Goal: Connect with others: Establish contact or relationships with other users

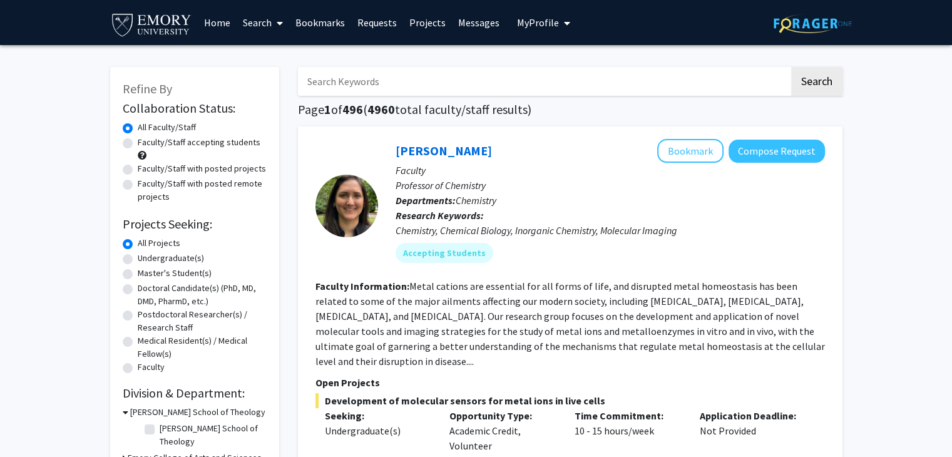
click at [173, 36] on img at bounding box center [151, 24] width 83 height 28
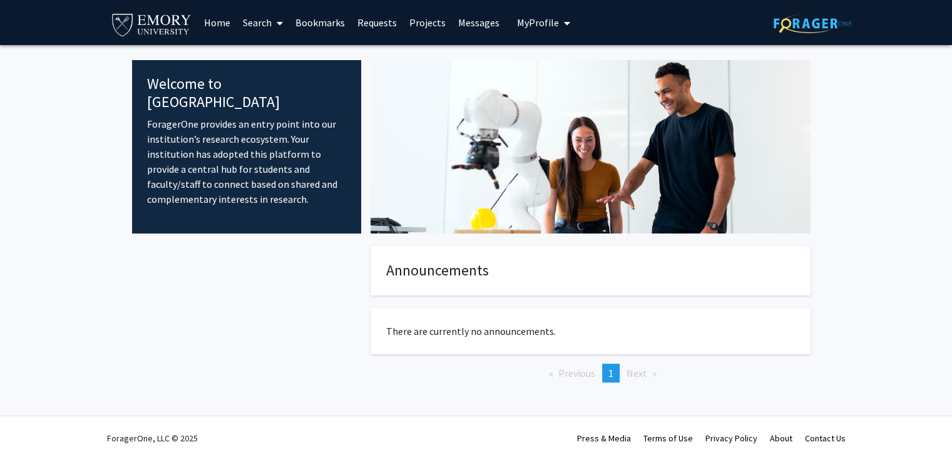
click at [805, 34] on link at bounding box center [813, 23] width 78 height 44
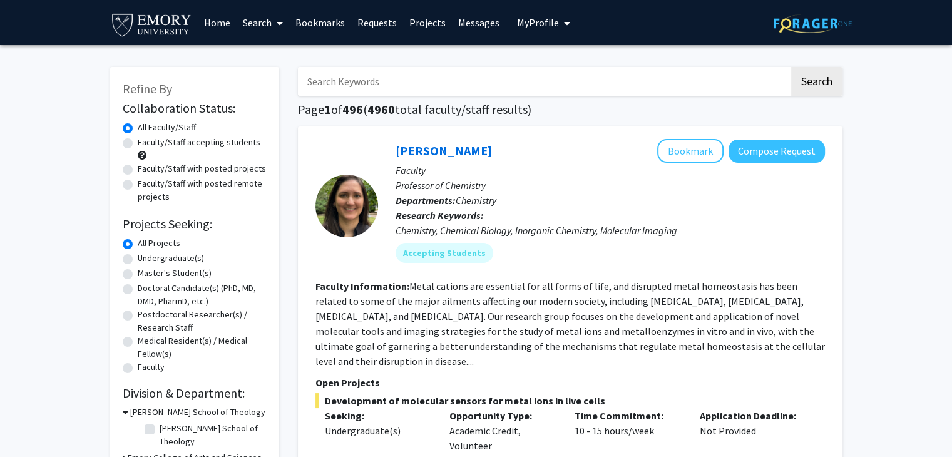
click at [539, 21] on span "My Profile" at bounding box center [538, 22] width 42 height 13
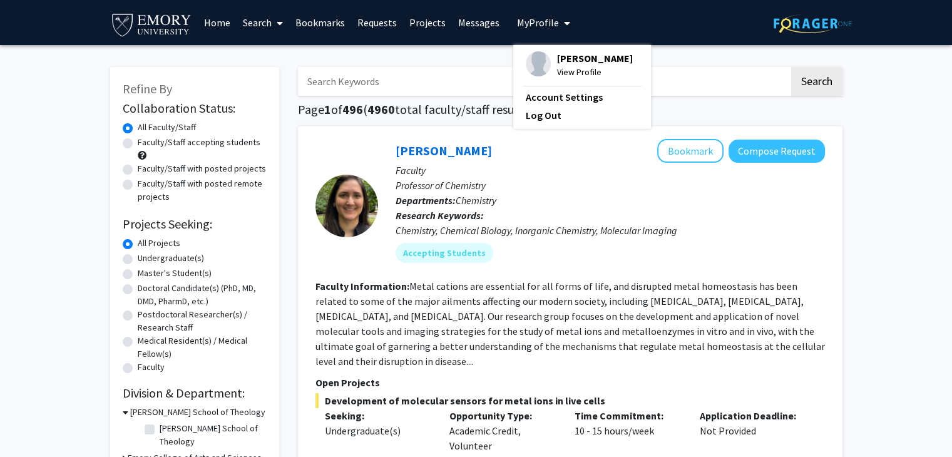
click at [546, 62] on div "[PERSON_NAME] View Profile" at bounding box center [579, 65] width 107 height 28
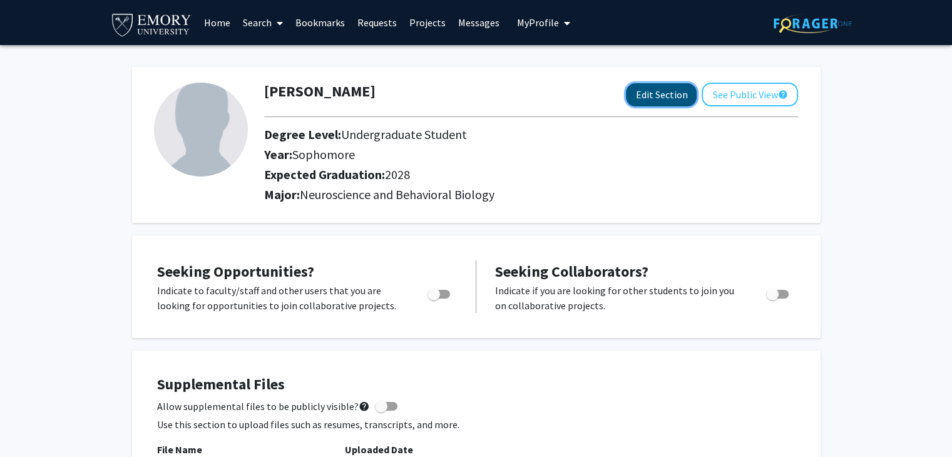
click at [667, 86] on button "Edit Section" at bounding box center [661, 94] width 71 height 23
select select "sophomore"
select select "2028"
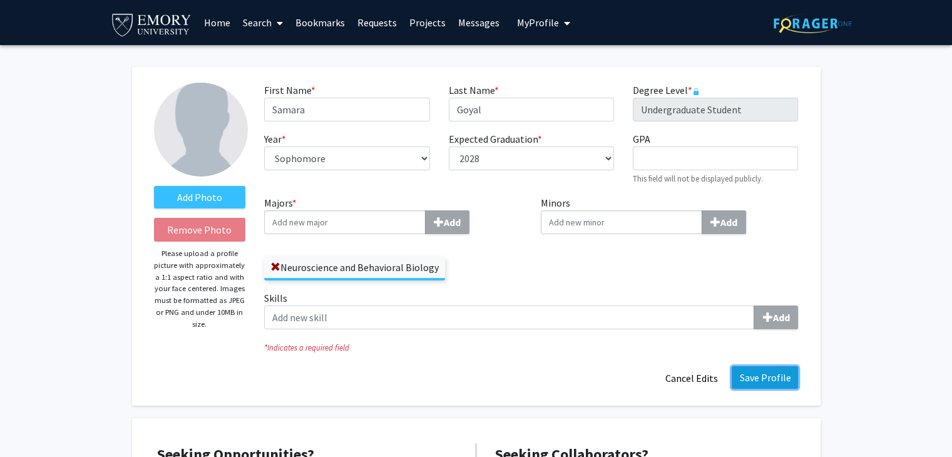
click at [775, 383] on button "Save Profile" at bounding box center [765, 377] width 66 height 23
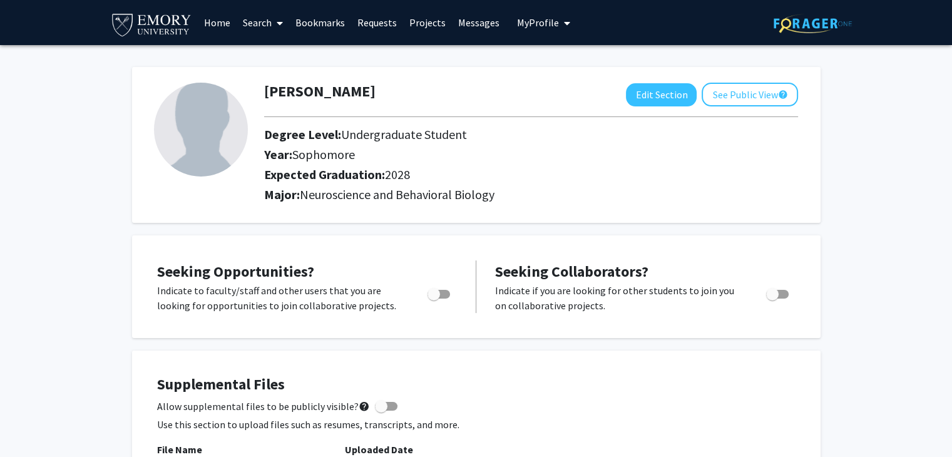
click at [150, 29] on img at bounding box center [151, 24] width 83 height 28
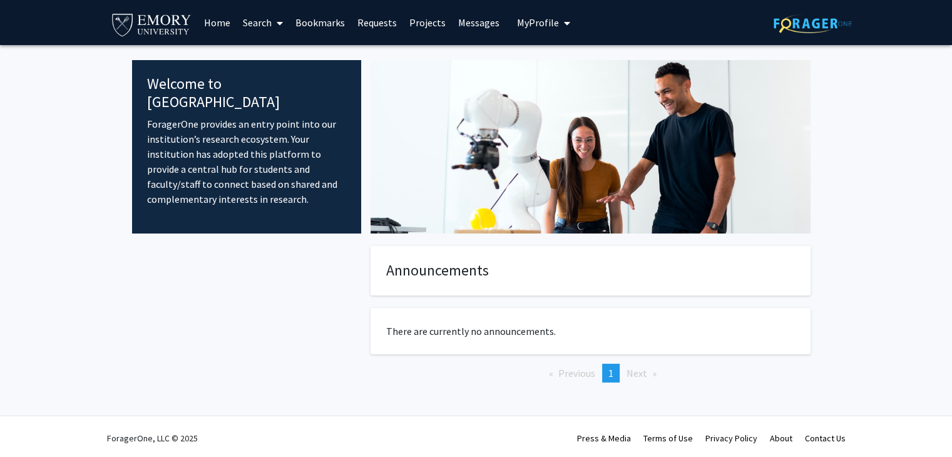
click at [218, 22] on link "Home" at bounding box center [217, 23] width 39 height 44
click at [406, 26] on link "Projects" at bounding box center [427, 23] width 49 height 44
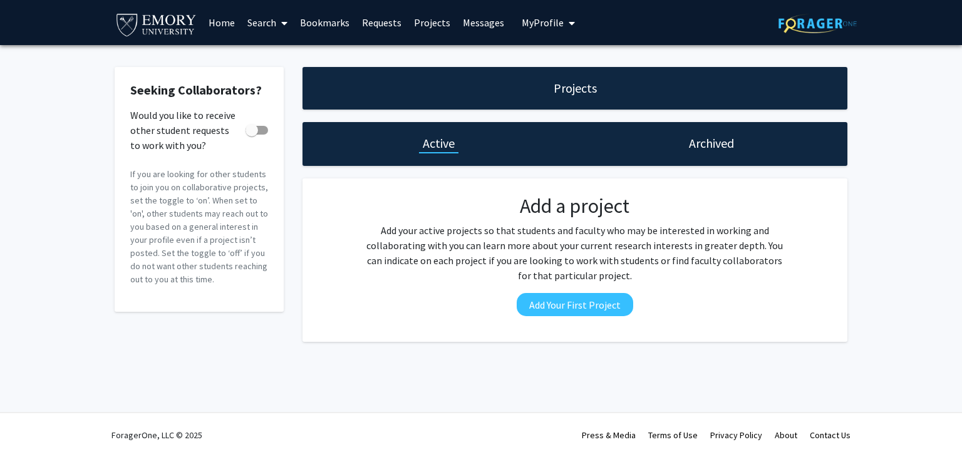
click at [427, 26] on link "Projects" at bounding box center [432, 23] width 49 height 44
click at [375, 22] on link "Requests" at bounding box center [382, 23] width 52 height 44
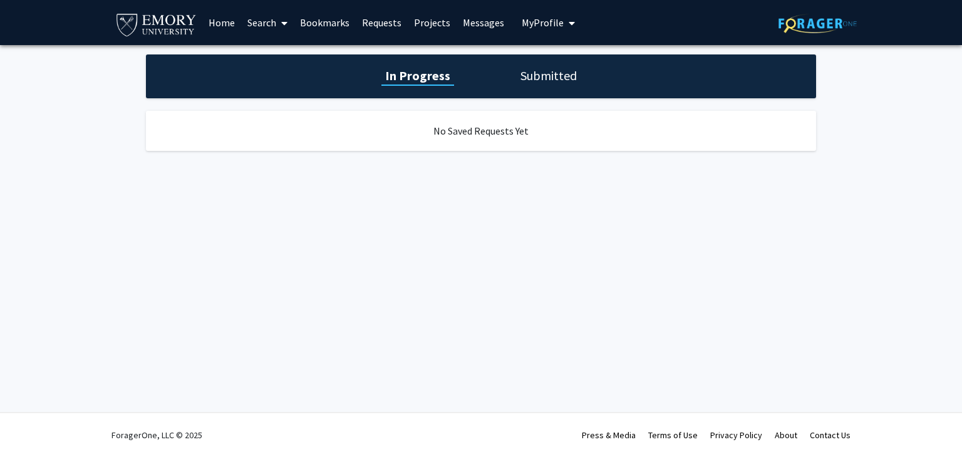
click at [276, 23] on link "Search" at bounding box center [267, 23] width 53 height 44
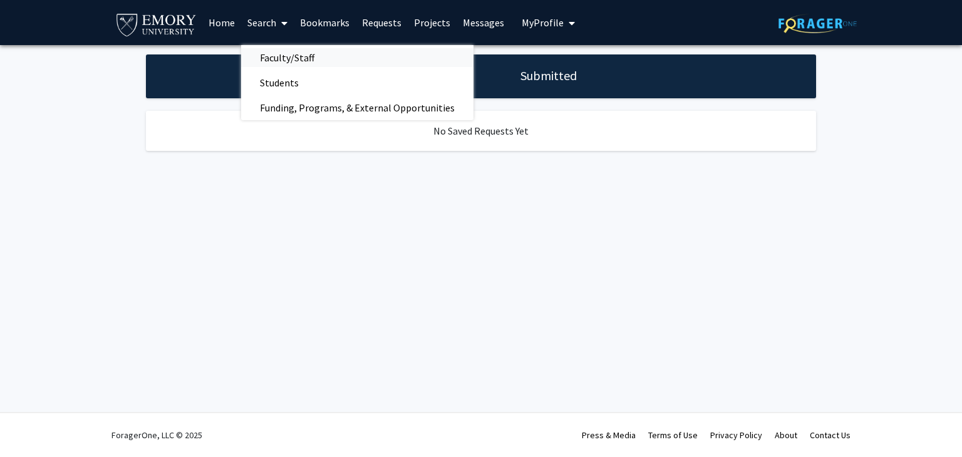
click at [292, 57] on span "Faculty/Staff" at bounding box center [287, 57] width 92 height 25
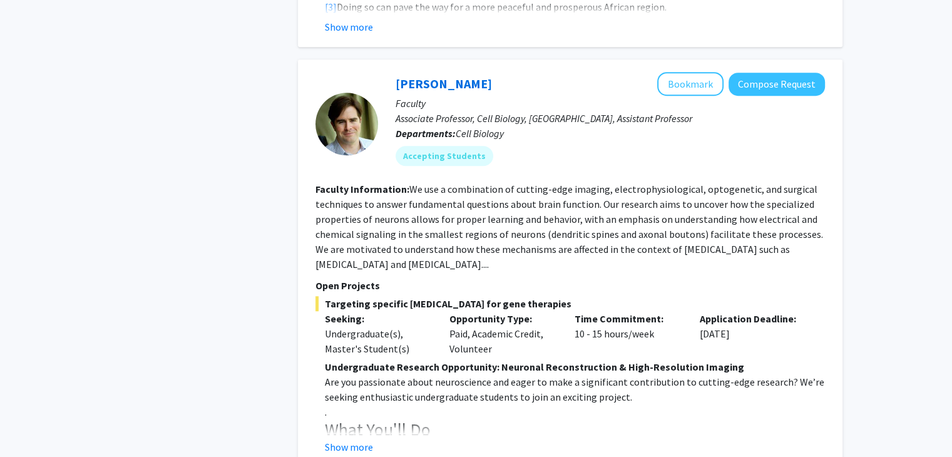
scroll to position [992, 0]
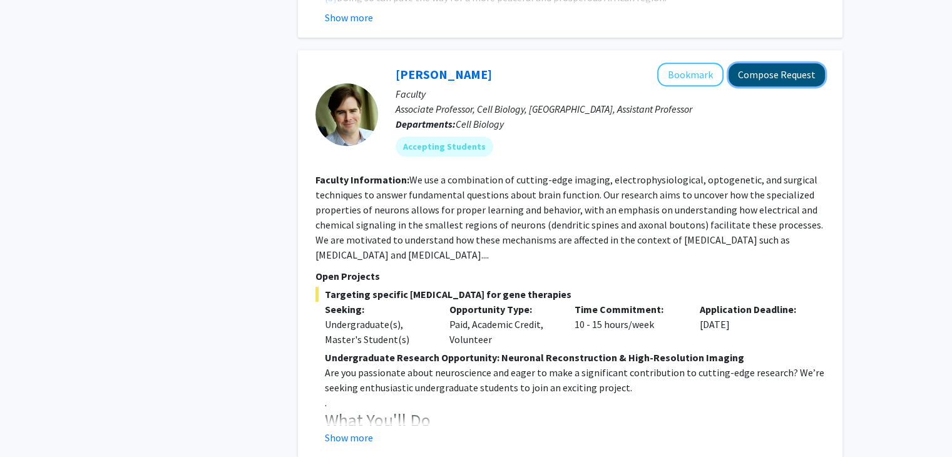
click at [793, 63] on button "Compose Request" at bounding box center [777, 74] width 96 height 23
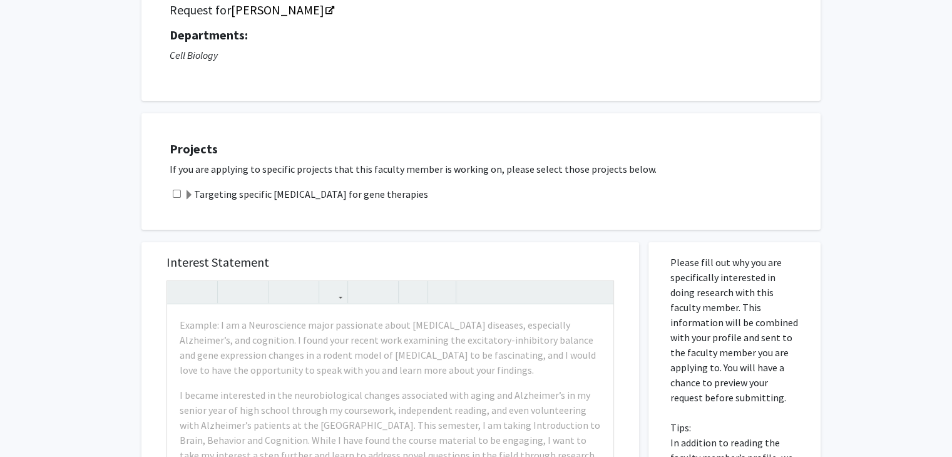
scroll to position [115, 0]
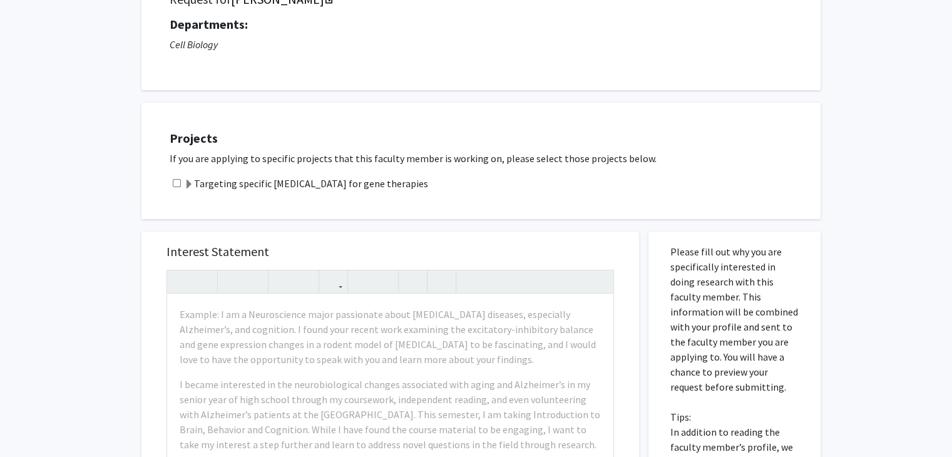
click at [177, 183] on input "checkbox" at bounding box center [177, 183] width 8 height 8
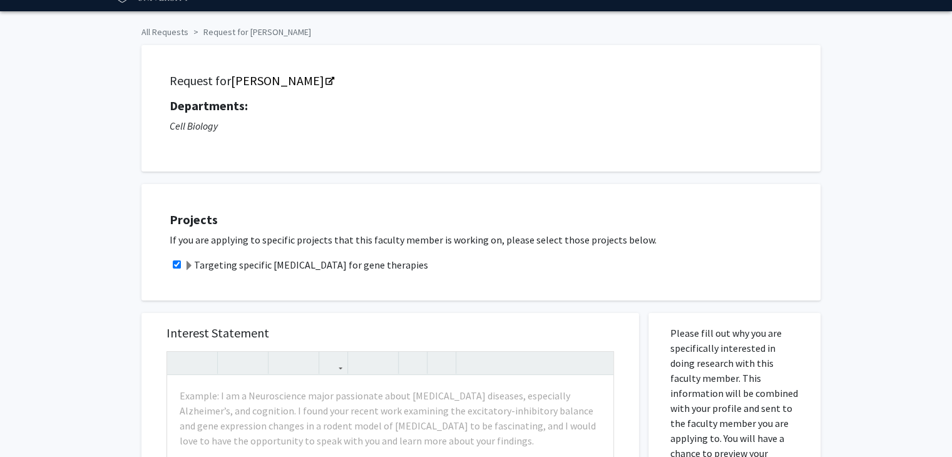
scroll to position [0, 0]
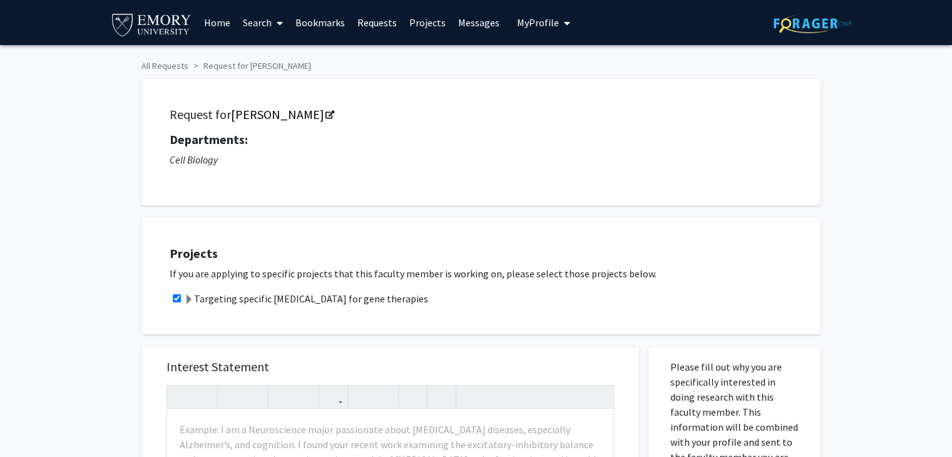
click at [178, 294] on input "checkbox" at bounding box center [177, 298] width 8 height 8
checkbox input "false"
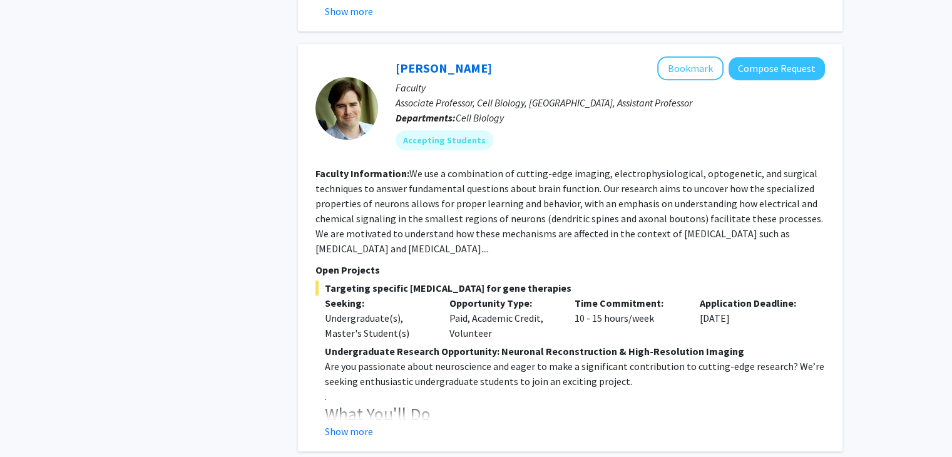
scroll to position [1002, 0]
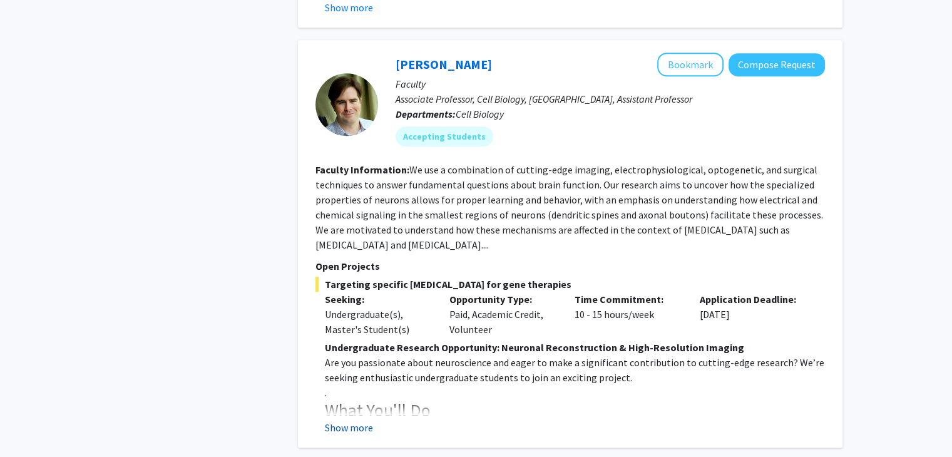
click at [343, 420] on button "Show more" at bounding box center [349, 427] width 48 height 15
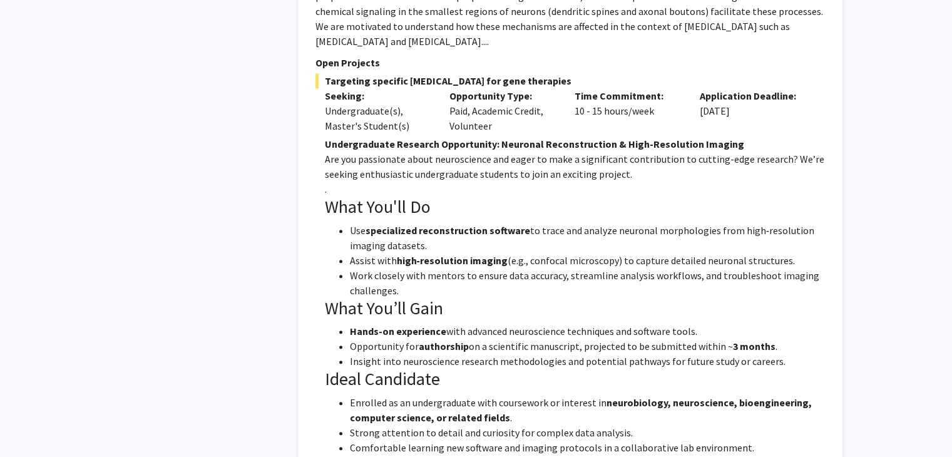
scroll to position [1202, 0]
